Goal: Manage account settings

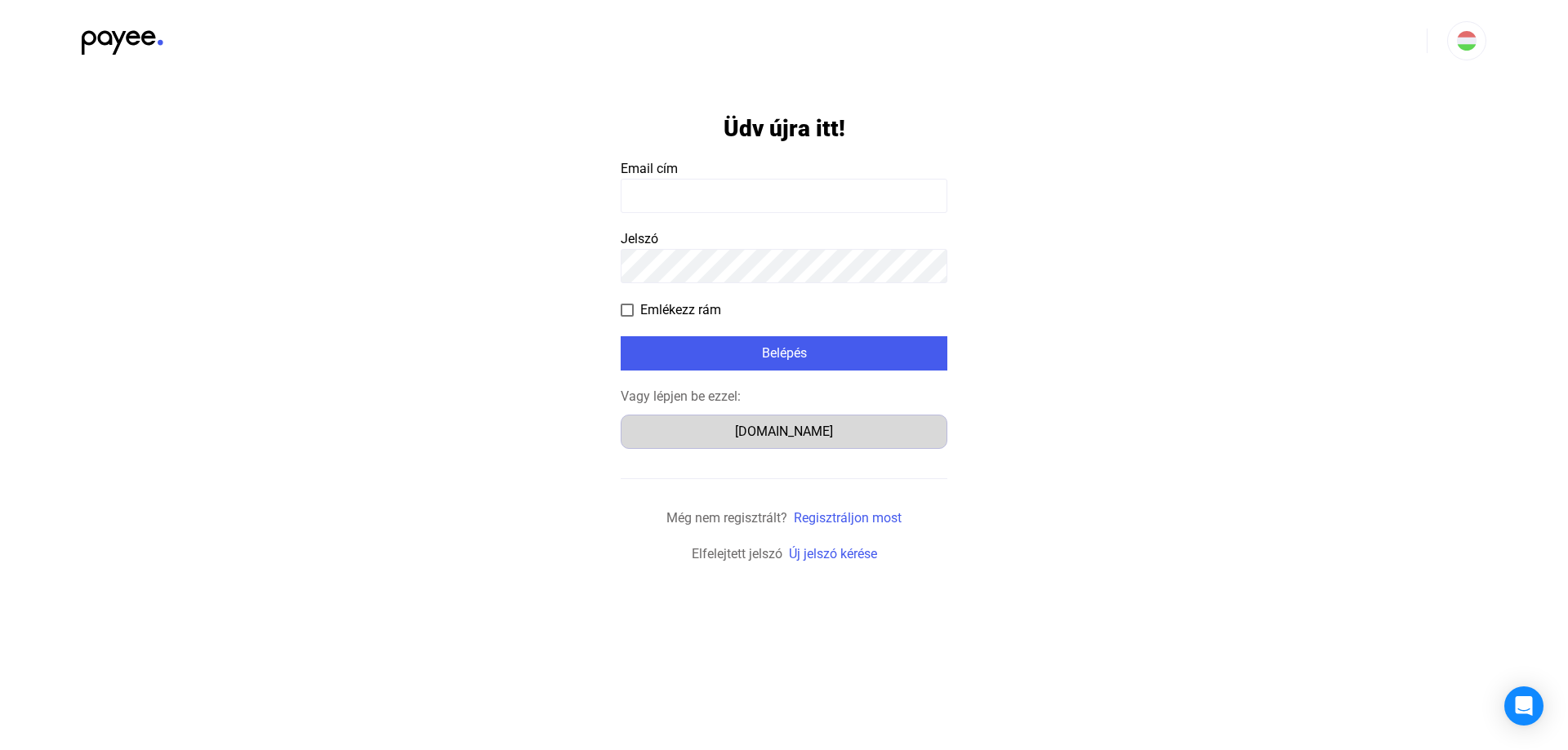
click at [778, 430] on div "[DOMAIN_NAME]" at bounding box center [784, 432] width 315 height 20
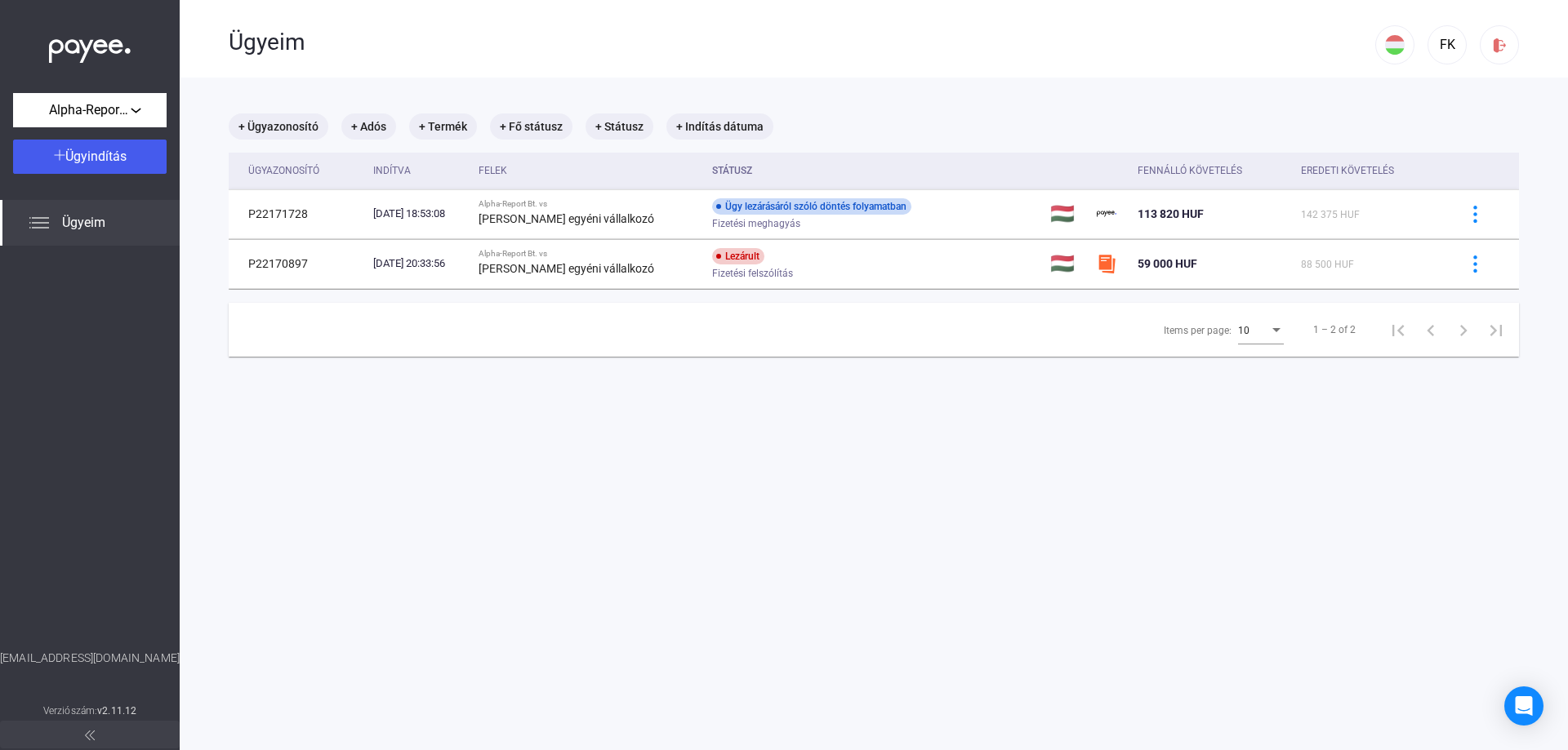
click at [92, 45] on img at bounding box center [90, 46] width 82 height 34
click at [78, 45] on img at bounding box center [90, 46] width 82 height 34
click at [90, 736] on img at bounding box center [90, 736] width 10 height 10
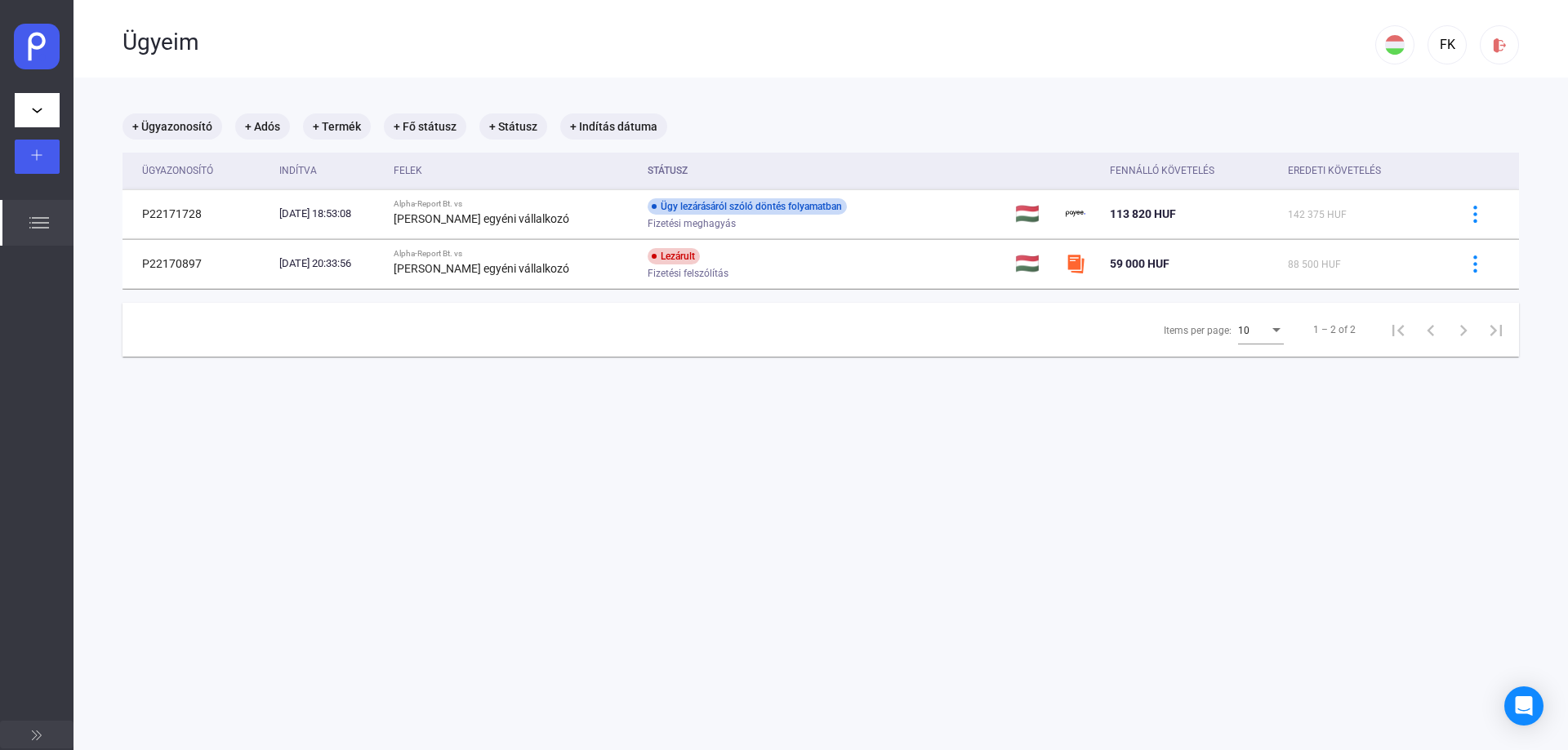
click at [37, 738] on img at bounding box center [36, 736] width 10 height 10
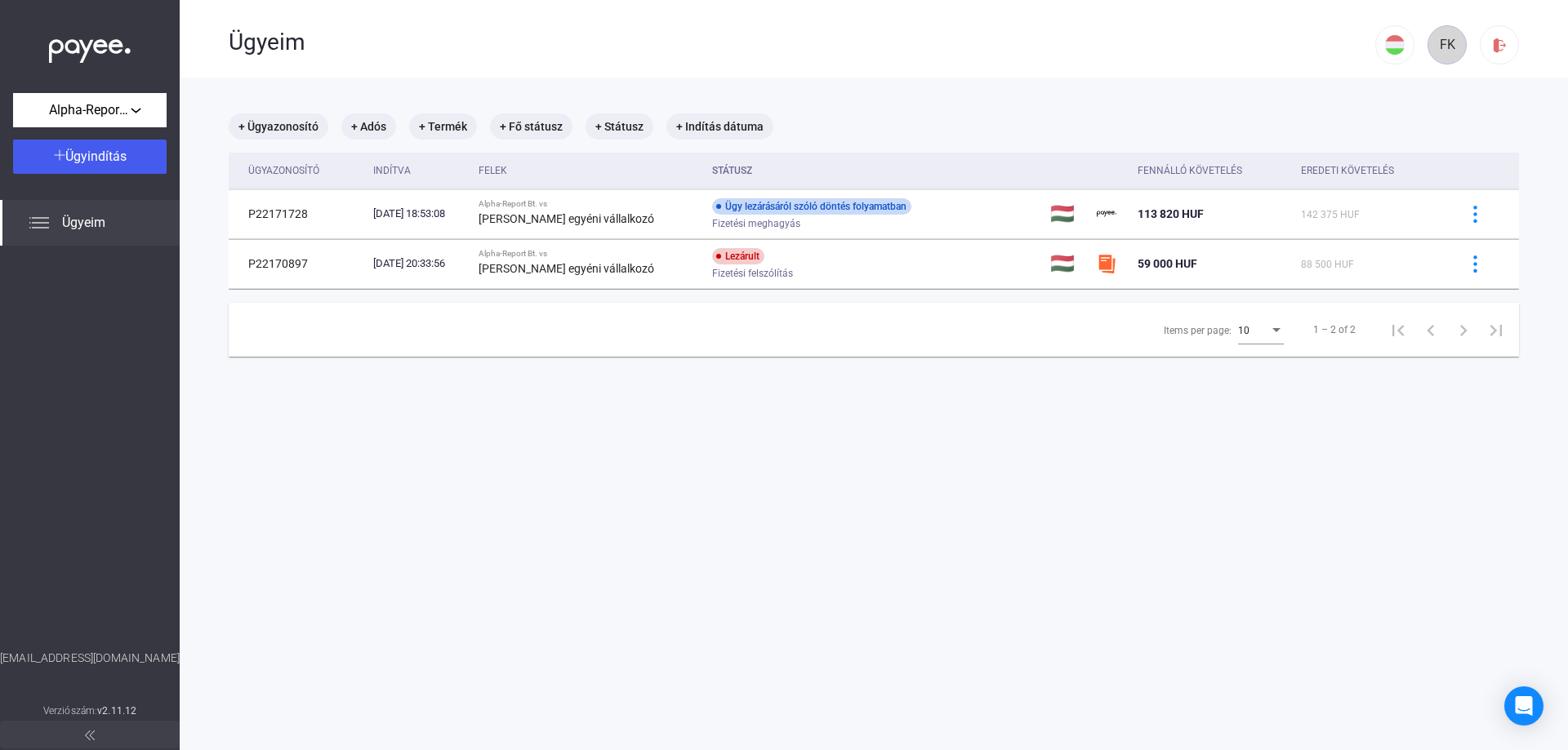
click at [1441, 45] on div "FK" at bounding box center [1447, 45] width 28 height 20
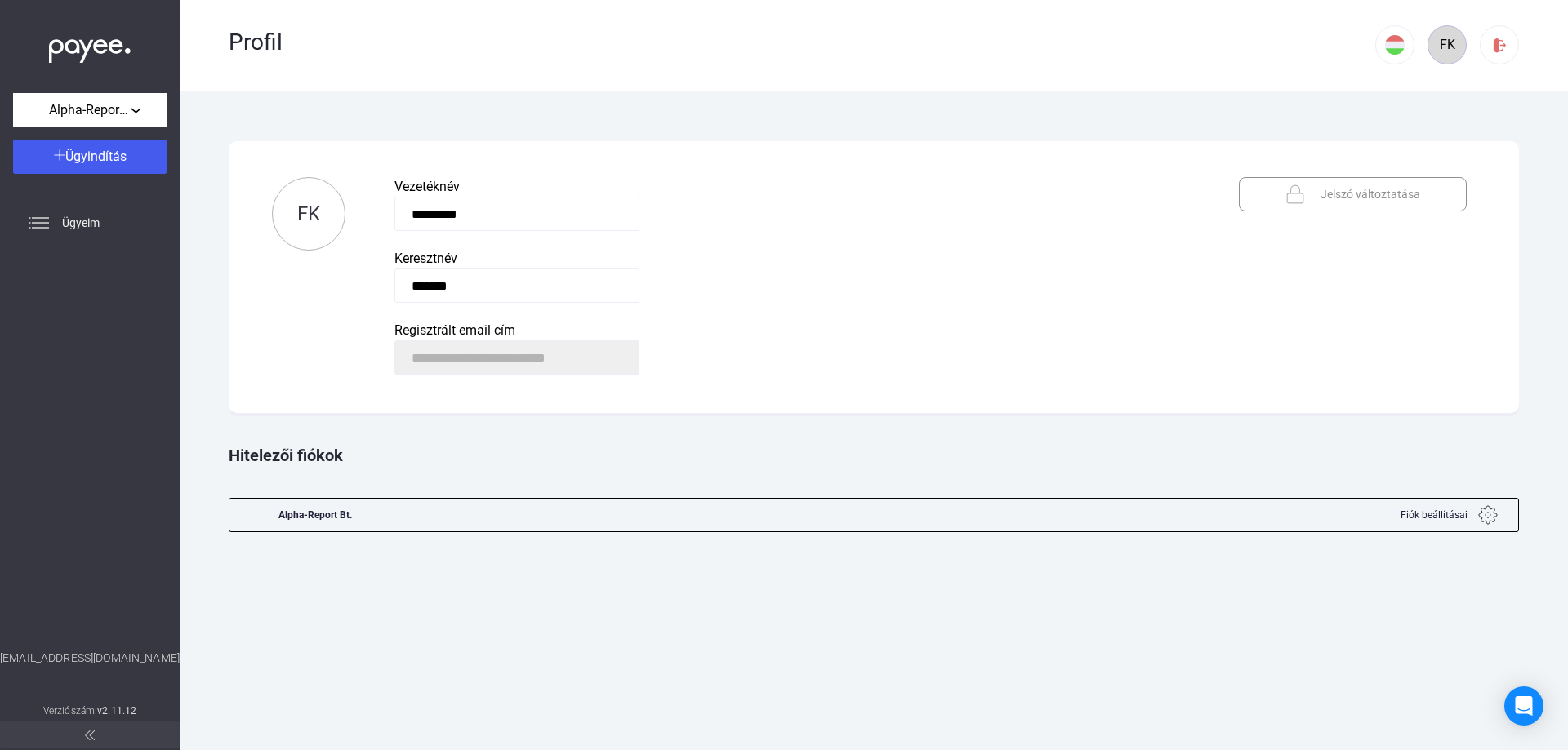
click at [1447, 46] on div "FK" at bounding box center [1447, 45] width 28 height 20
click at [1397, 45] on img at bounding box center [1395, 45] width 20 height 20
click at [1105, 47] on div at bounding box center [784, 375] width 1568 height 750
